Goal: Transaction & Acquisition: Purchase product/service

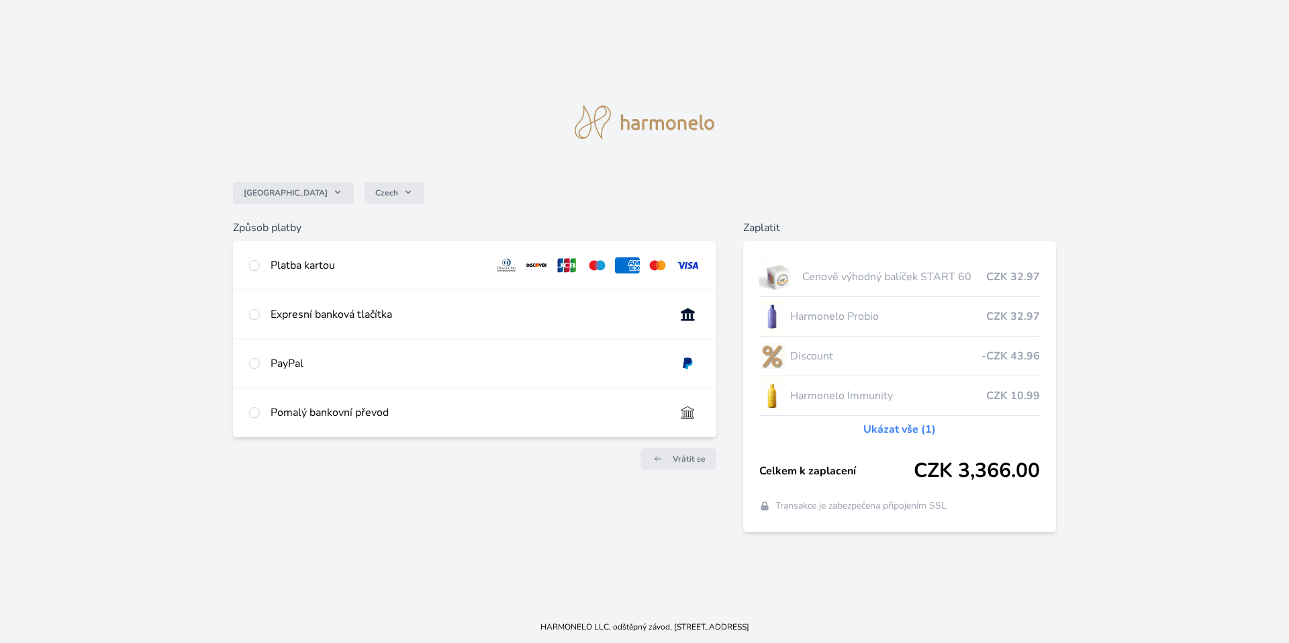
click at [351, 263] on div "Platba kartou" at bounding box center [377, 265] width 213 height 16
radio input "true"
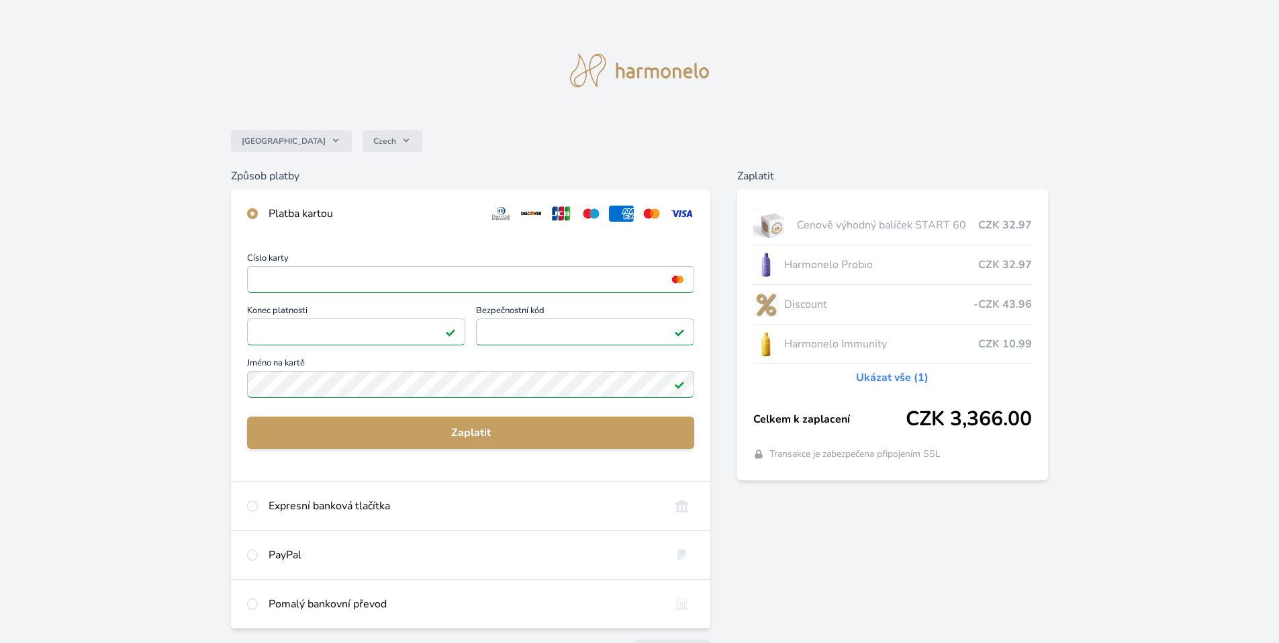
click at [175, 298] on div "Česko Czech Způsob platby Platba kartou Číslo karty <p>Your browser does not su…" at bounding box center [639, 349] width 1279 height 698
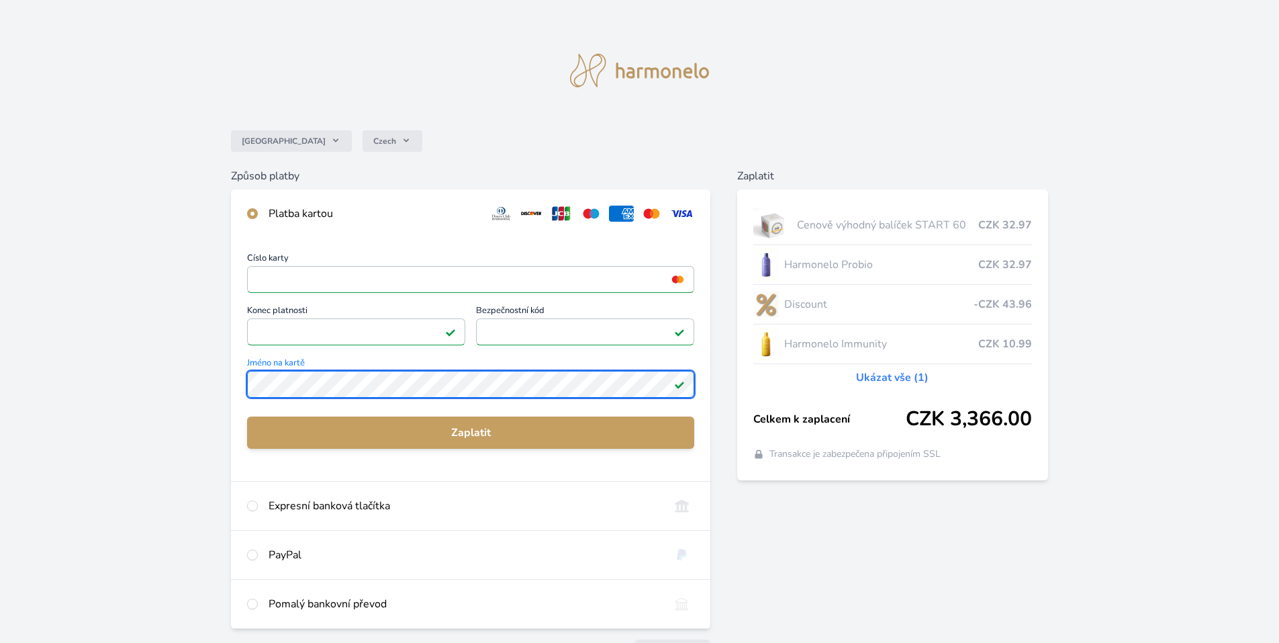
click at [244, 373] on div "Číslo karty <p>Your browser does not support iframes.</p> Konec platnosti <p>Yo…" at bounding box center [470, 359] width 479 height 243
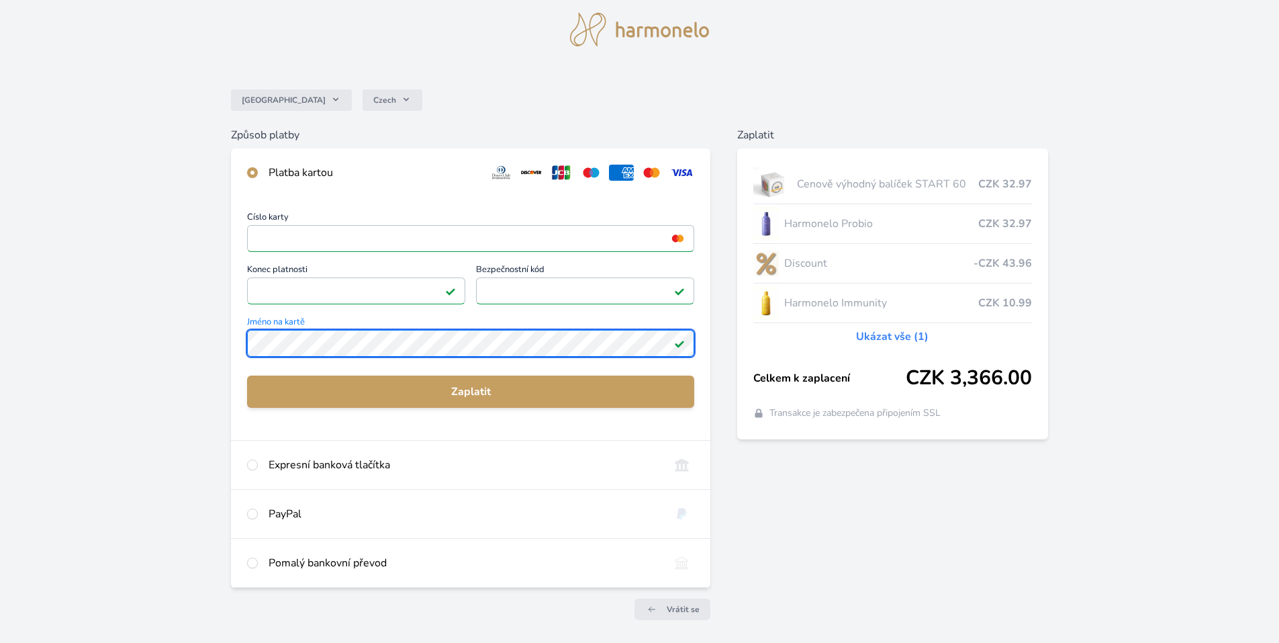
scroll to position [88, 0]
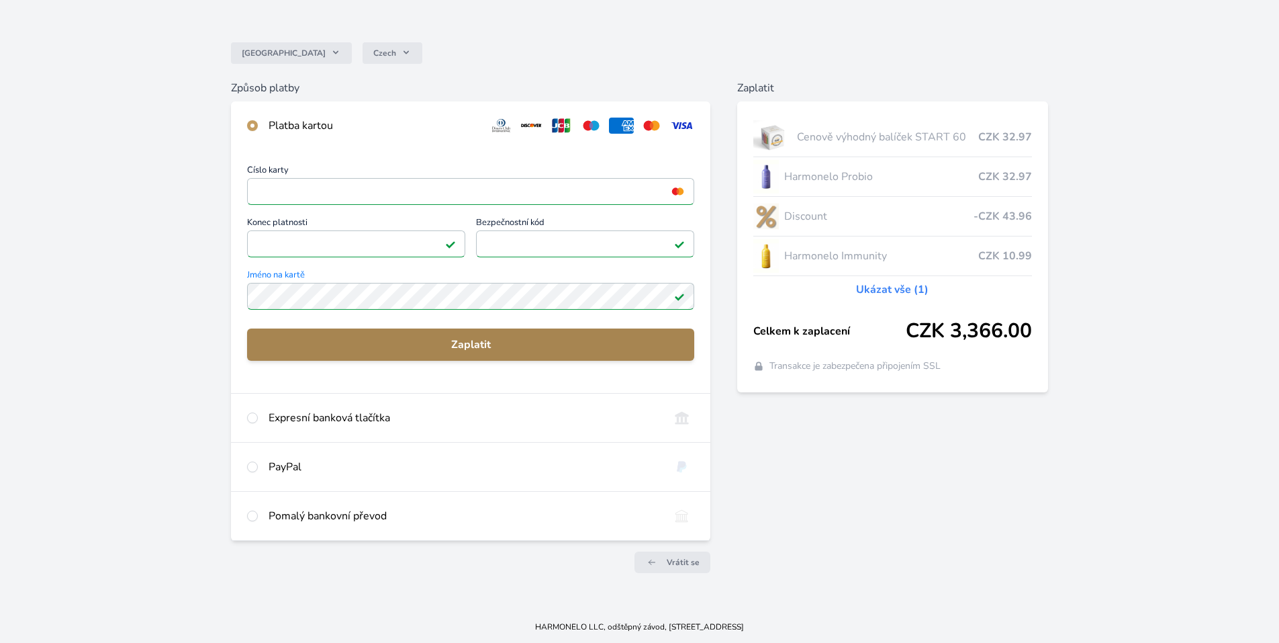
click at [475, 348] on span "Zaplatit" at bounding box center [471, 344] width 426 height 16
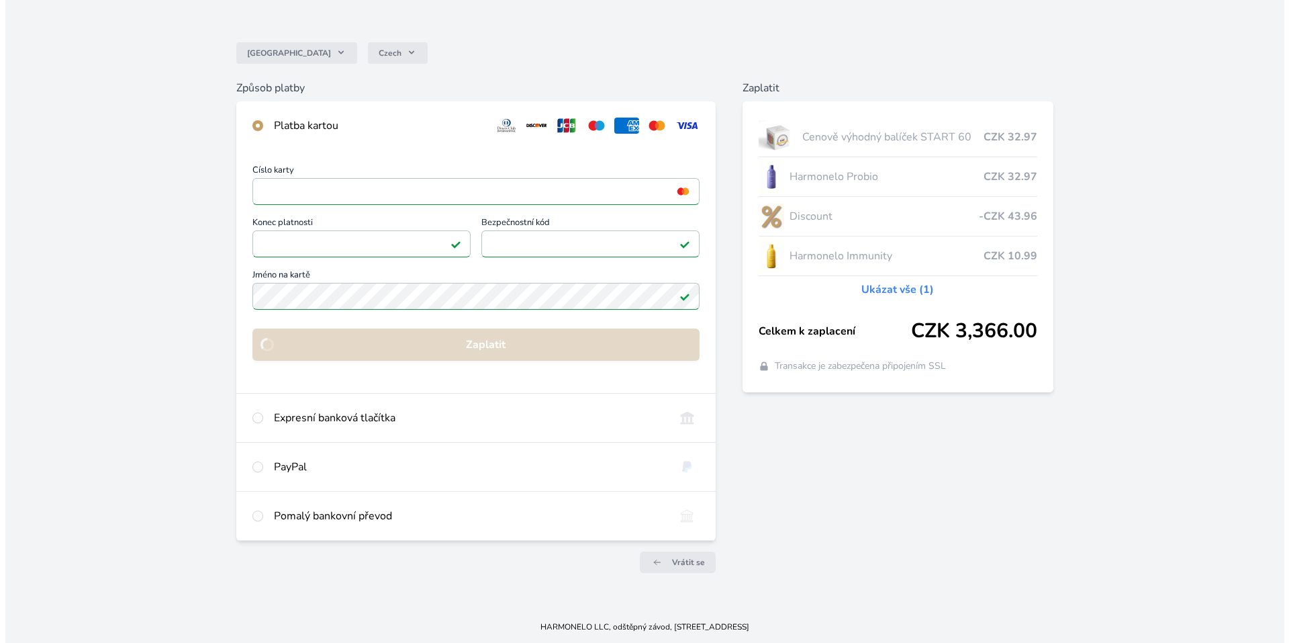
scroll to position [0, 0]
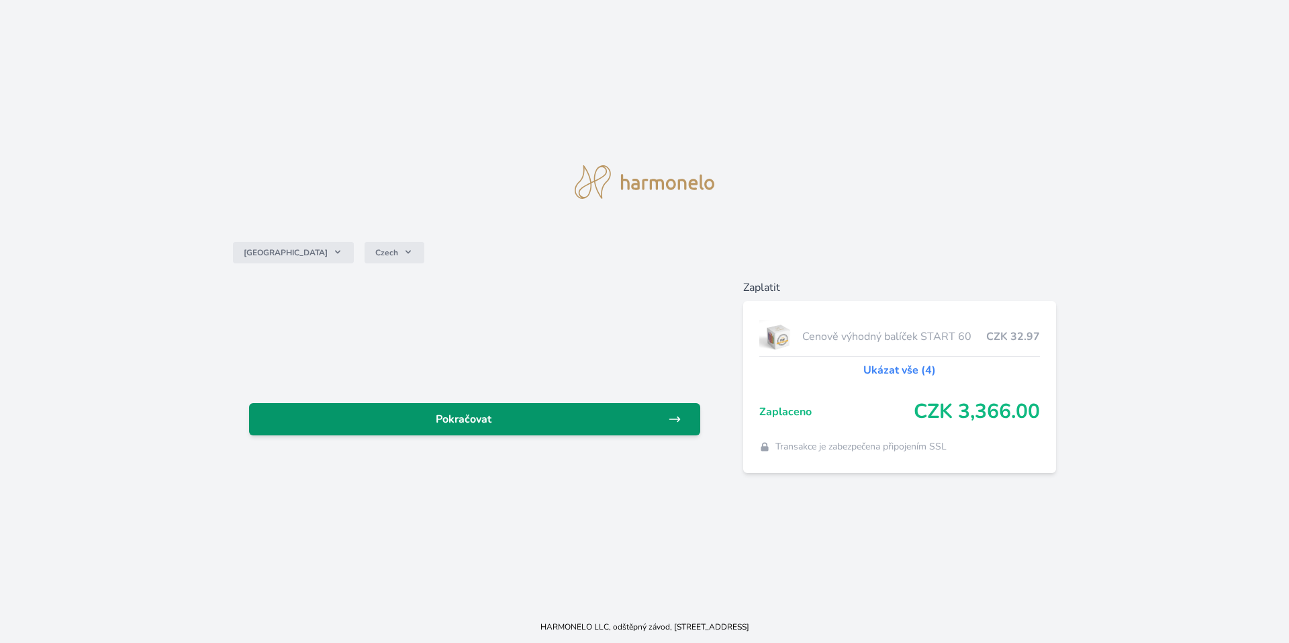
click at [655, 432] on link "Pokračovat" at bounding box center [474, 419] width 451 height 32
